Goal: Task Accomplishment & Management: Complete application form

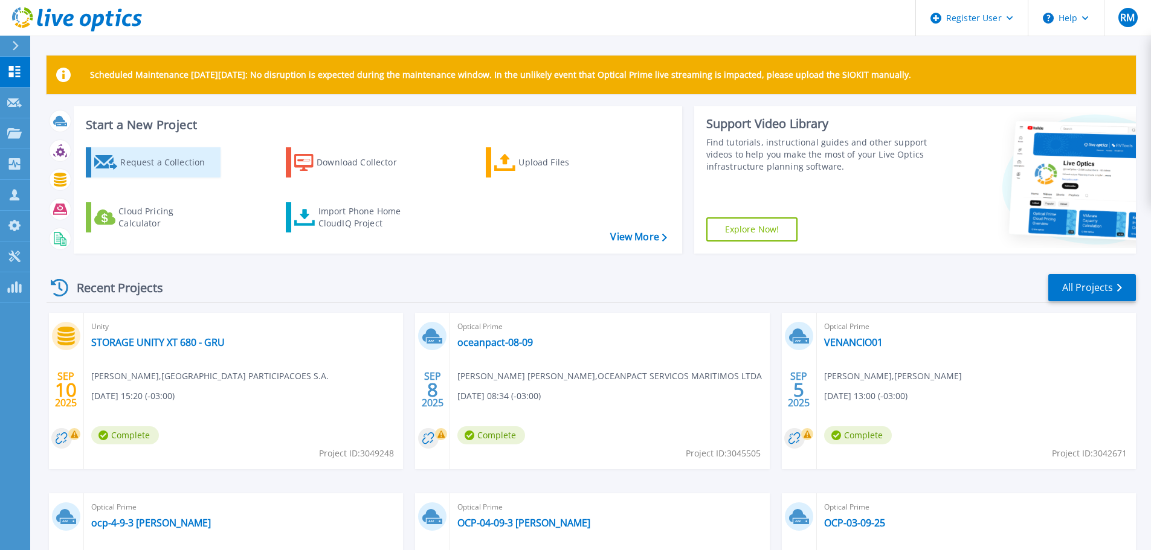
click at [171, 172] on div "Request a Collection" at bounding box center [168, 162] width 97 height 24
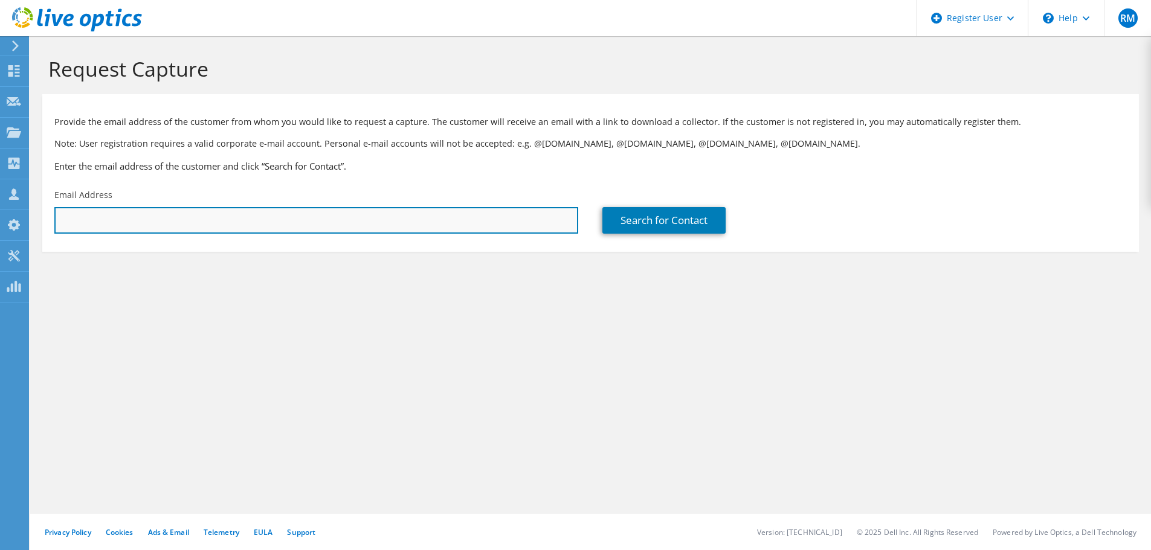
click at [242, 227] on input "text" at bounding box center [316, 220] width 524 height 27
paste input "weber.muniz@profarma.com.br"
type input "weber.muniz@profarma.com.br"
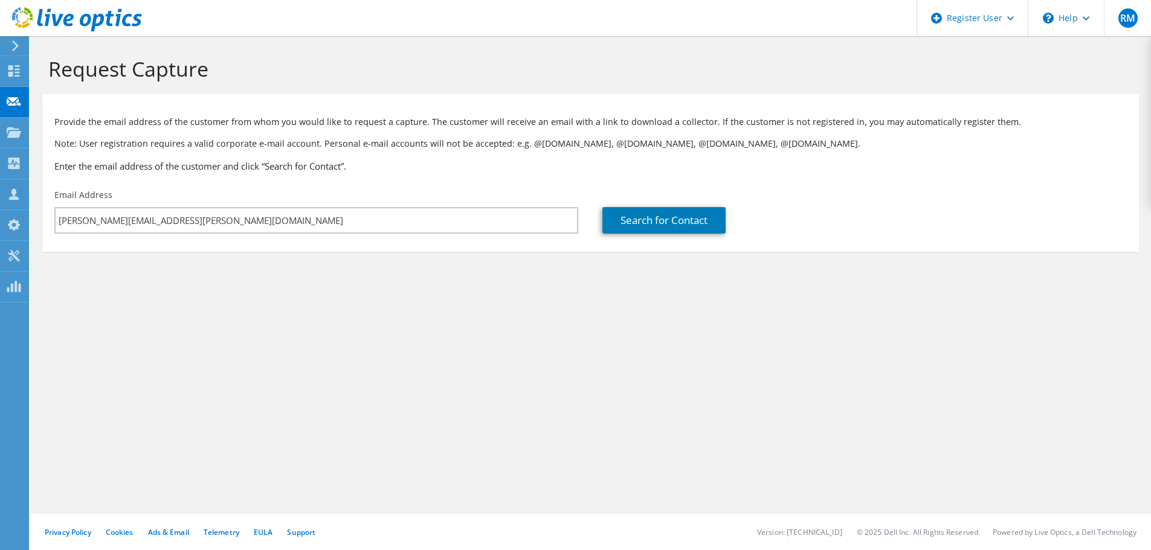
click at [572, 236] on div "Email Address weber.muniz@profarma.com.br" at bounding box center [316, 211] width 548 height 57
click at [631, 226] on link "Search for Contact" at bounding box center [663, 220] width 123 height 27
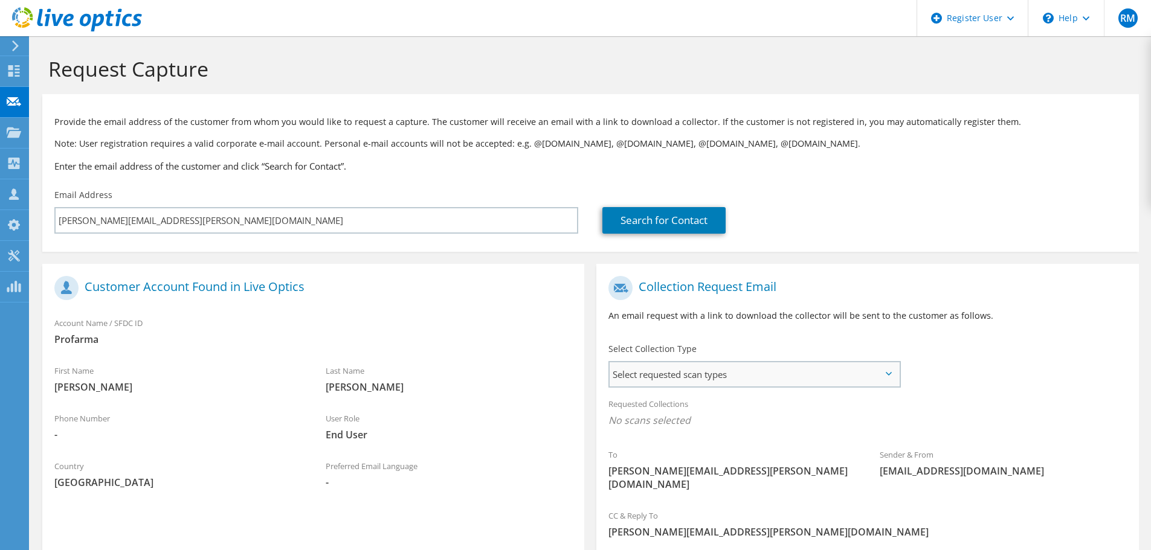
click at [828, 379] on span "Select requested scan types" at bounding box center [754, 374] width 289 height 24
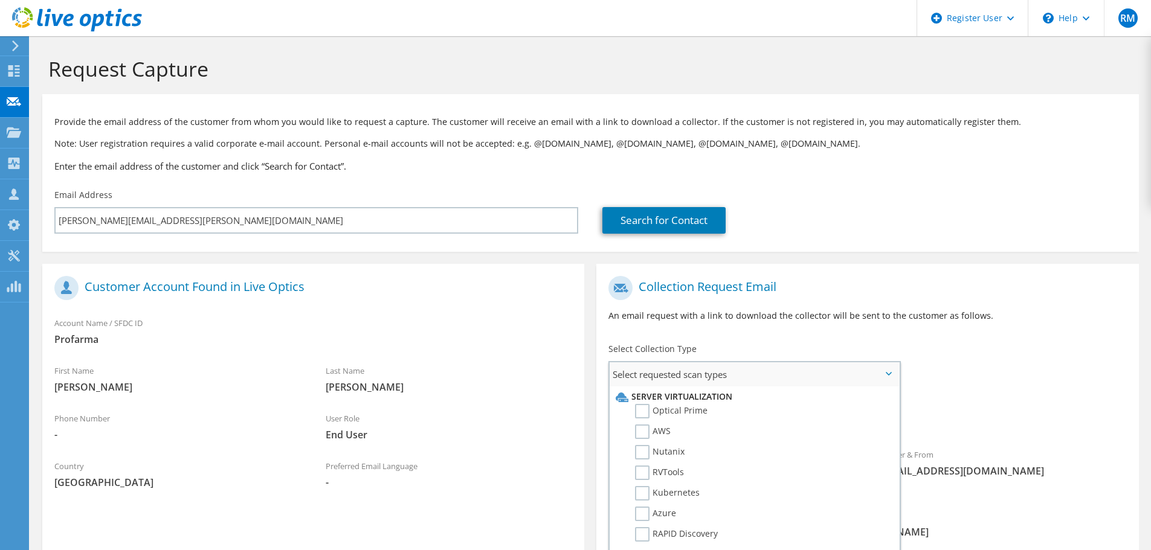
click at [668, 404] on li "Server Virtualization" at bounding box center [753, 397] width 280 height 14
click at [685, 410] on label "Optical Prime" at bounding box center [671, 411] width 72 height 14
click at [0, 0] on input "Optical Prime" at bounding box center [0, 0] width 0 height 0
click at [1070, 449] on div "Sender & From liveoptics@liveoptics.com" at bounding box center [1003, 467] width 271 height 42
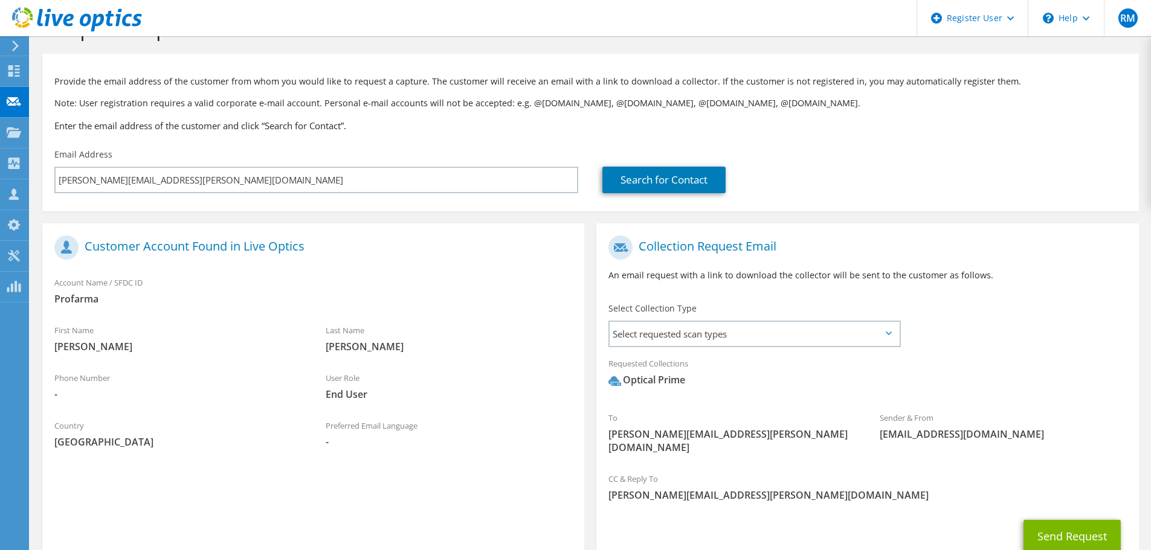
scroll to position [60, 0]
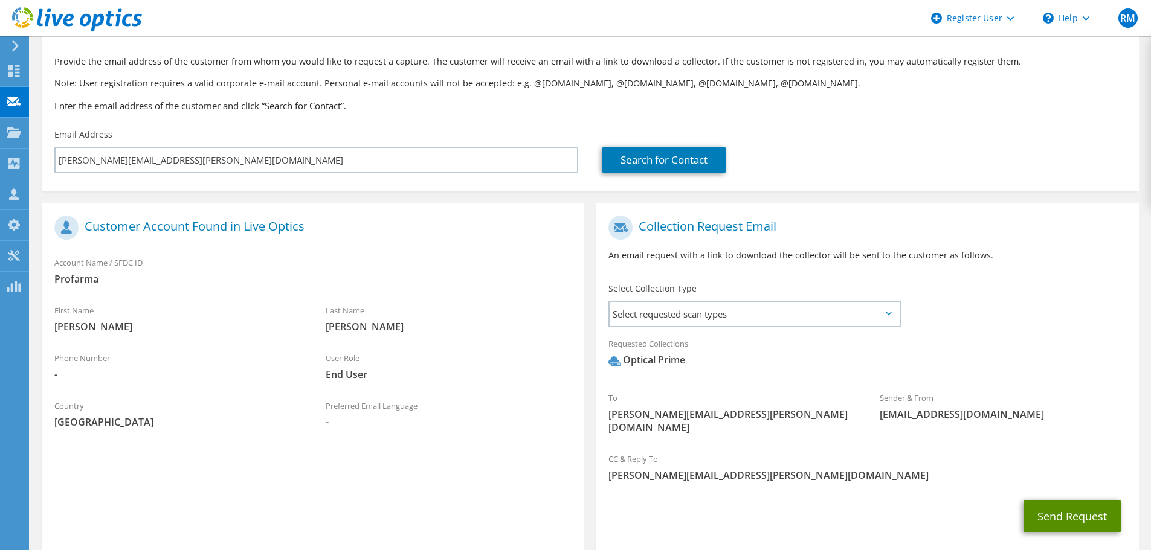
click at [1073, 500] on button "Send Request" at bounding box center [1071, 516] width 97 height 33
